Goal: Information Seeking & Learning: Learn about a topic

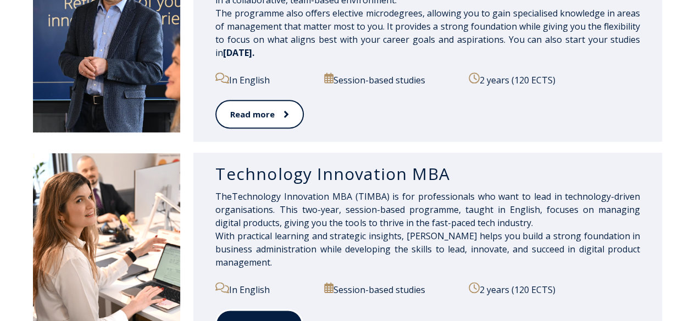
scroll to position [661, 0]
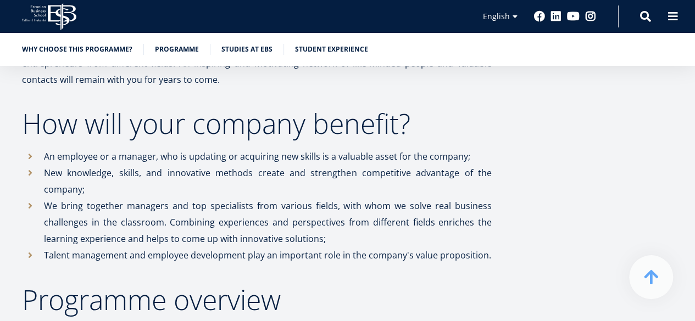
scroll to position [782, 0]
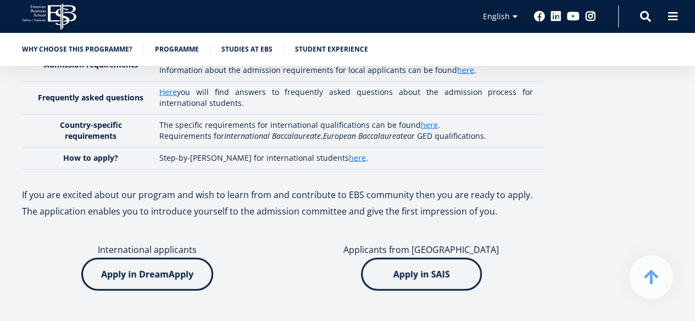
scroll to position [3178, 0]
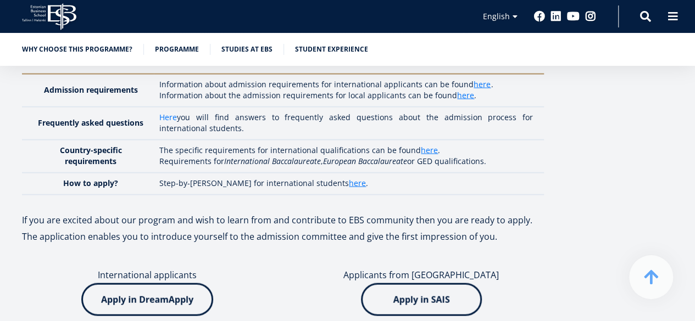
click at [176, 112] on link "Here" at bounding box center [168, 117] width 18 height 11
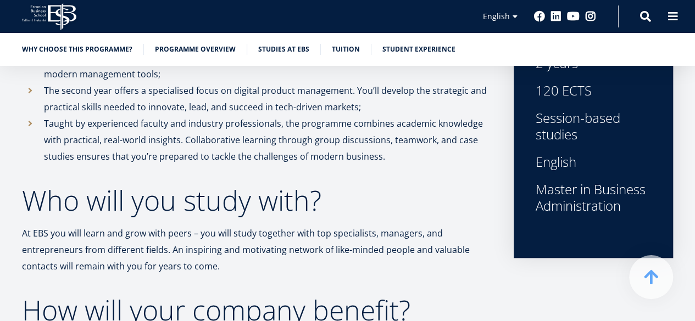
scroll to position [399, 0]
